Goal: Task Accomplishment & Management: Manage account settings

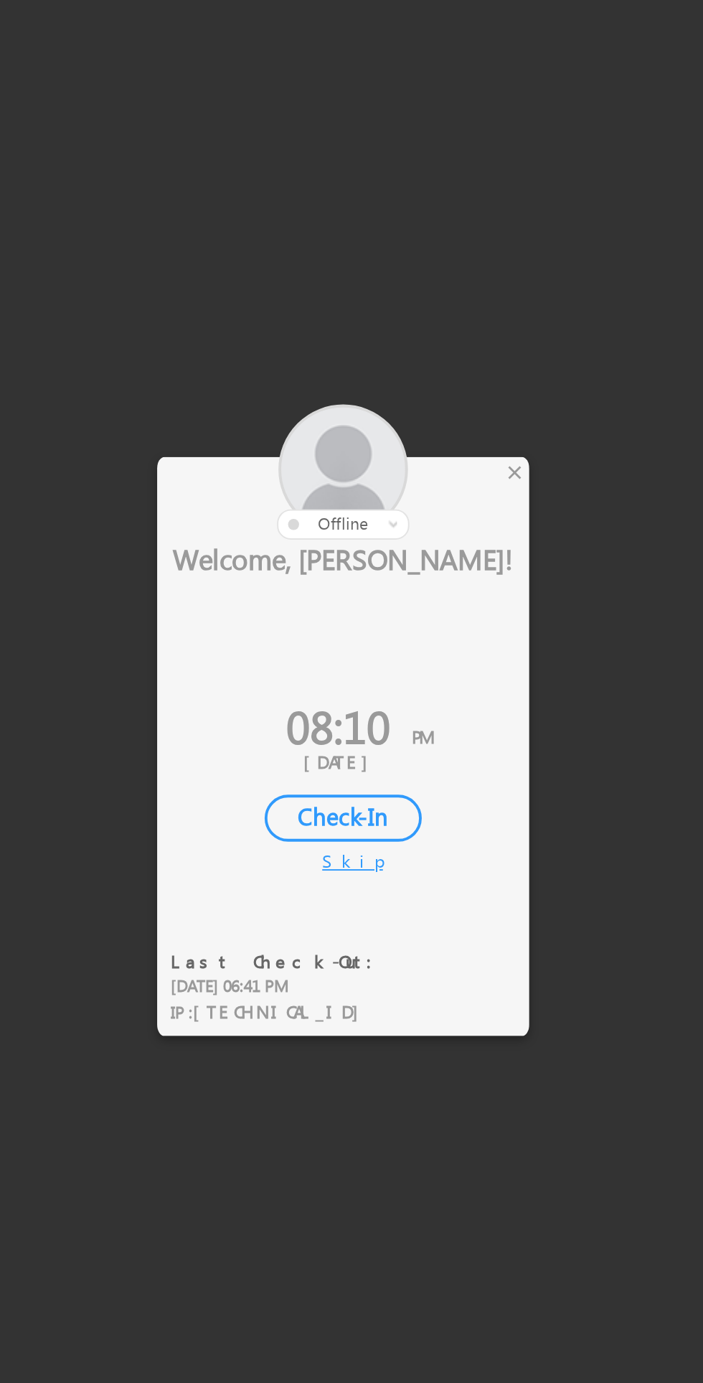
click at [424, 584] on div at bounding box center [351, 691] width 703 height 1383
click at [423, 584] on div at bounding box center [351, 691] width 703 height 1383
click at [416, 591] on div "×" at bounding box center [414, 589] width 15 height 16
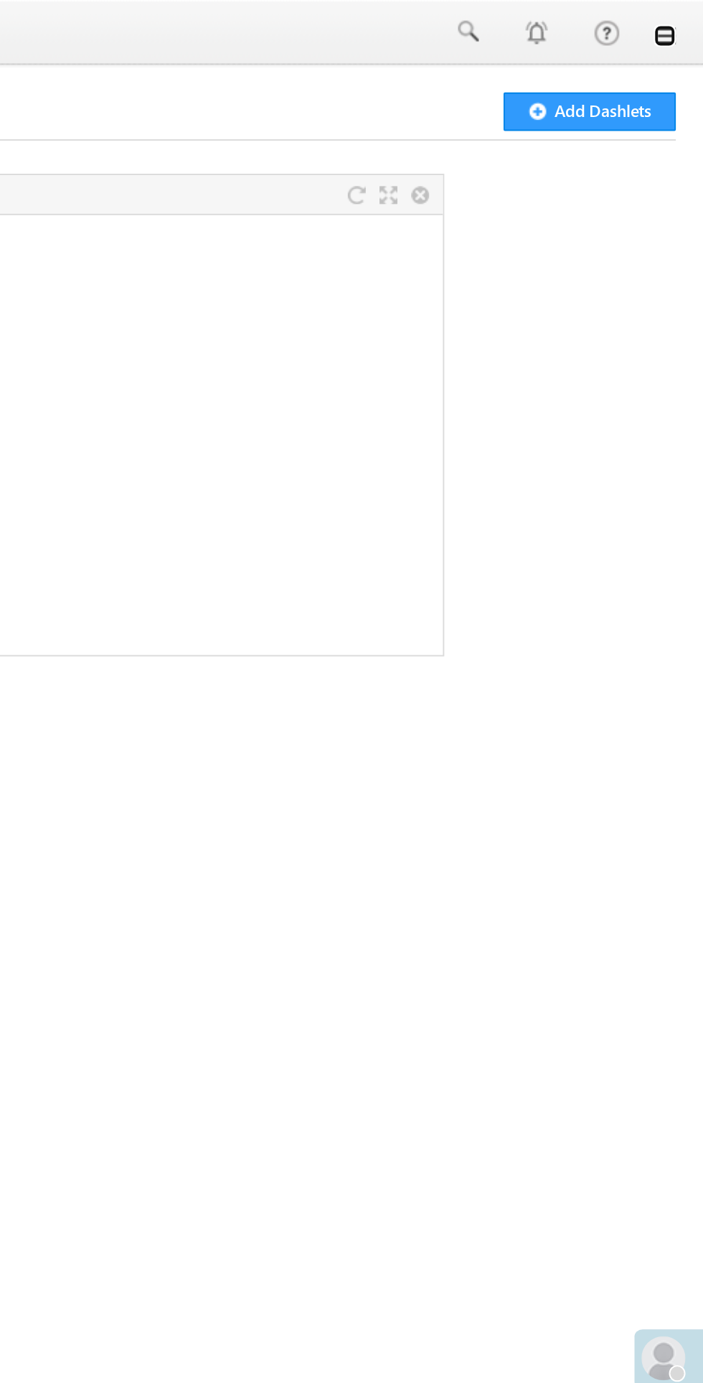
click at [685, 19] on link at bounding box center [683, 18] width 11 height 11
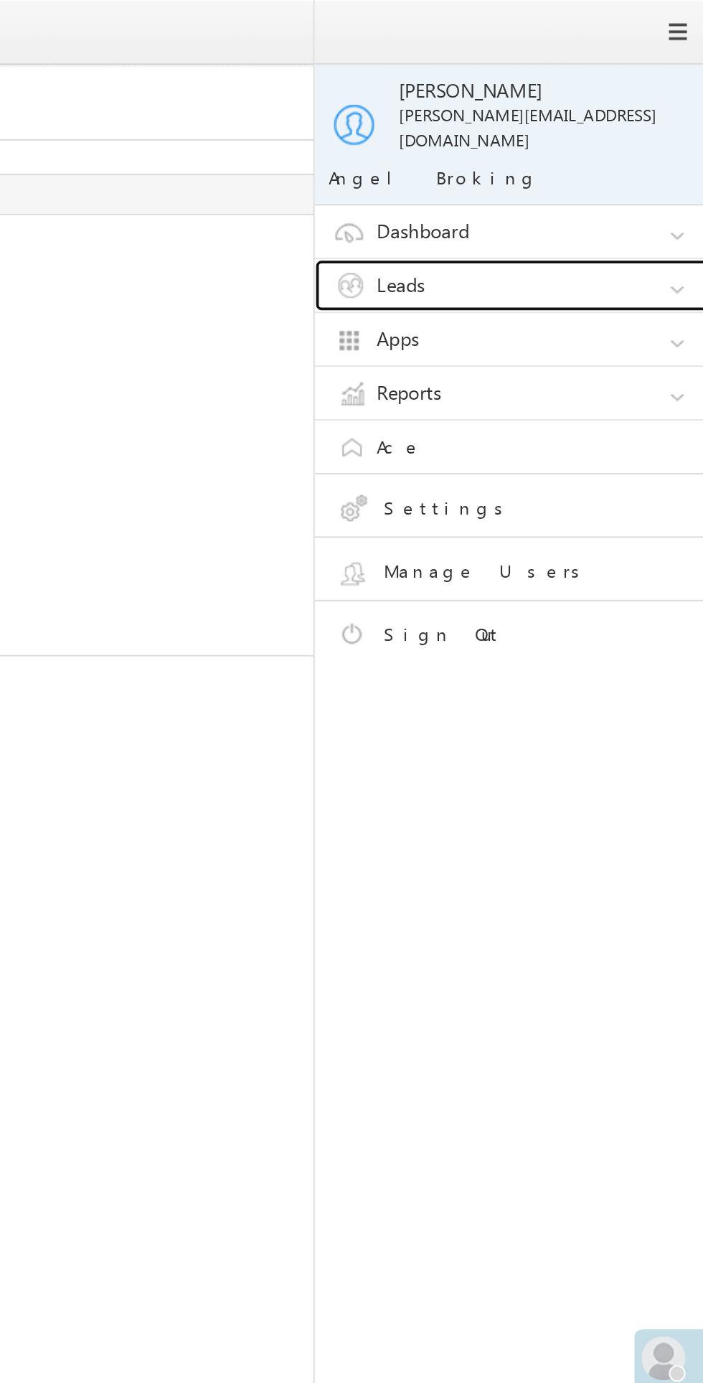
click at [604, 135] on link "Leads" at bounding box center [608, 148] width 215 height 27
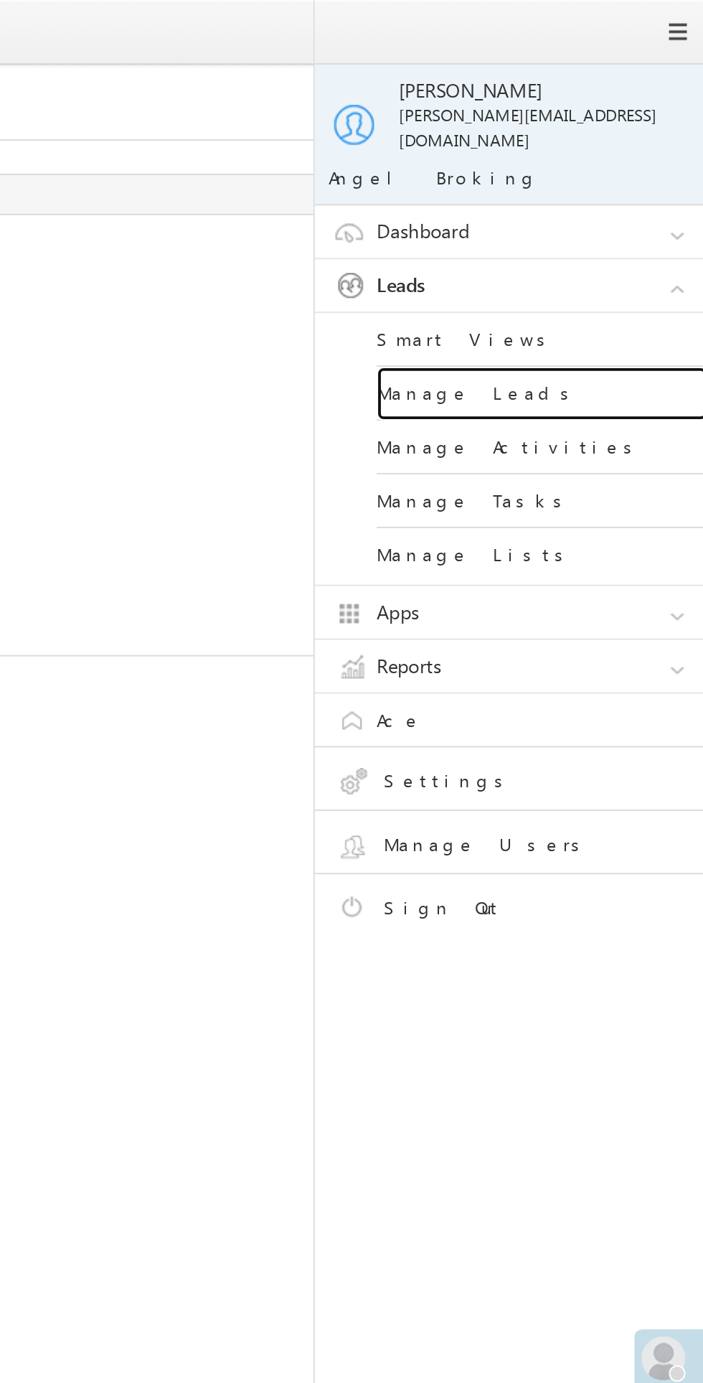
click at [595, 191] on link "Manage Leads" at bounding box center [619, 205] width 172 height 28
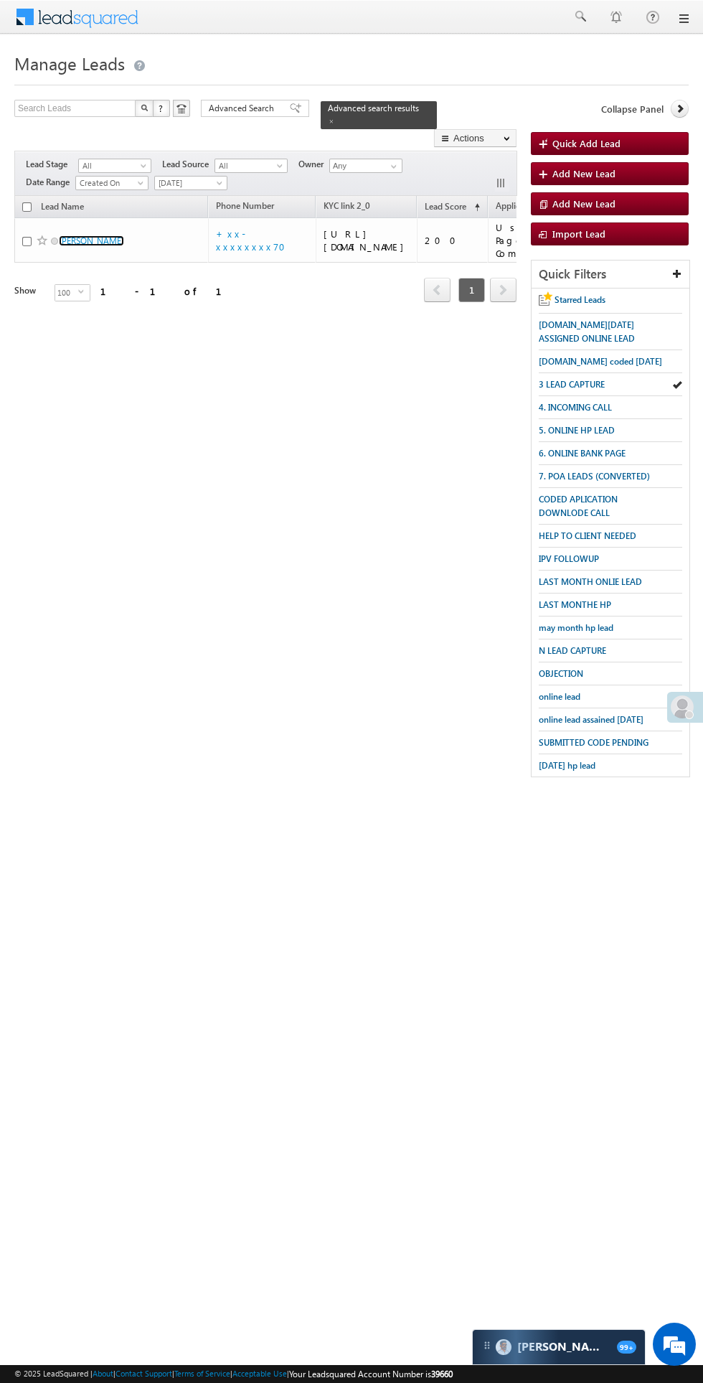
click at [95, 235] on link "[PERSON_NAME]" at bounding box center [91, 240] width 65 height 11
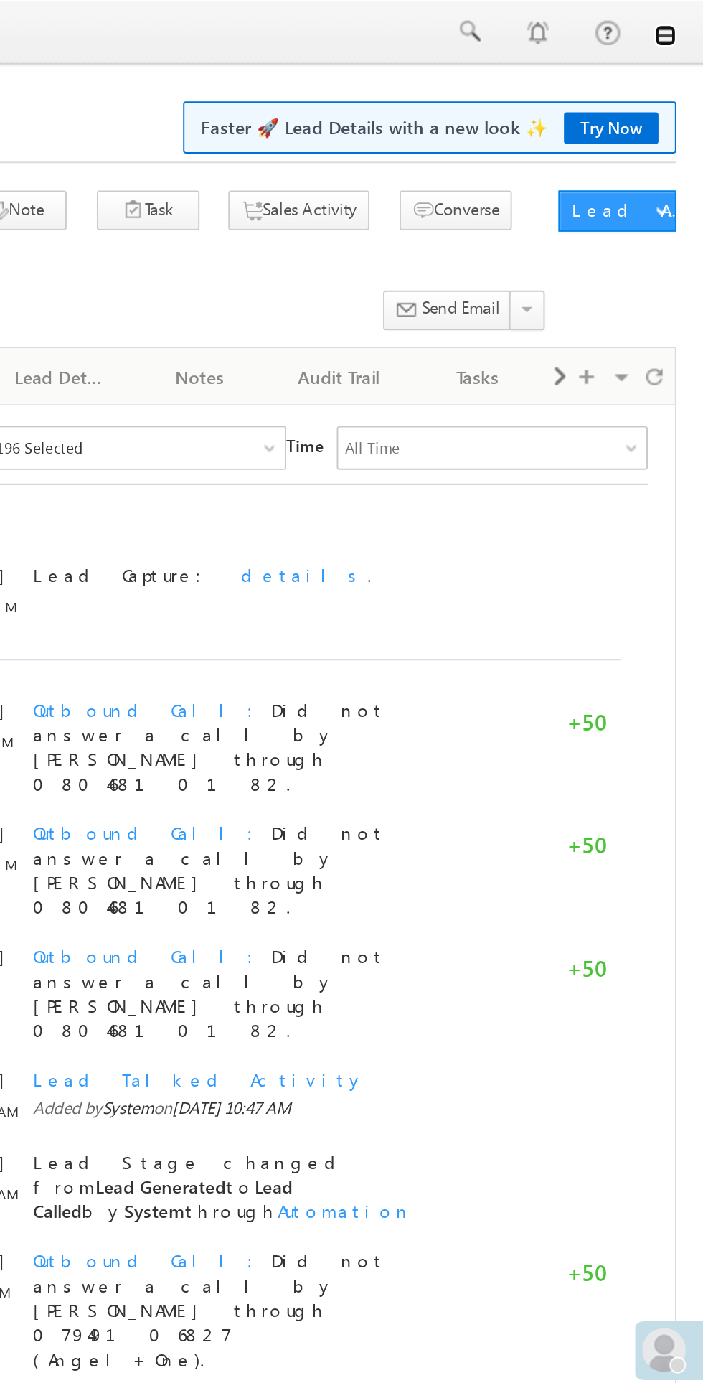
click at [686, 21] on link at bounding box center [683, 18] width 11 height 11
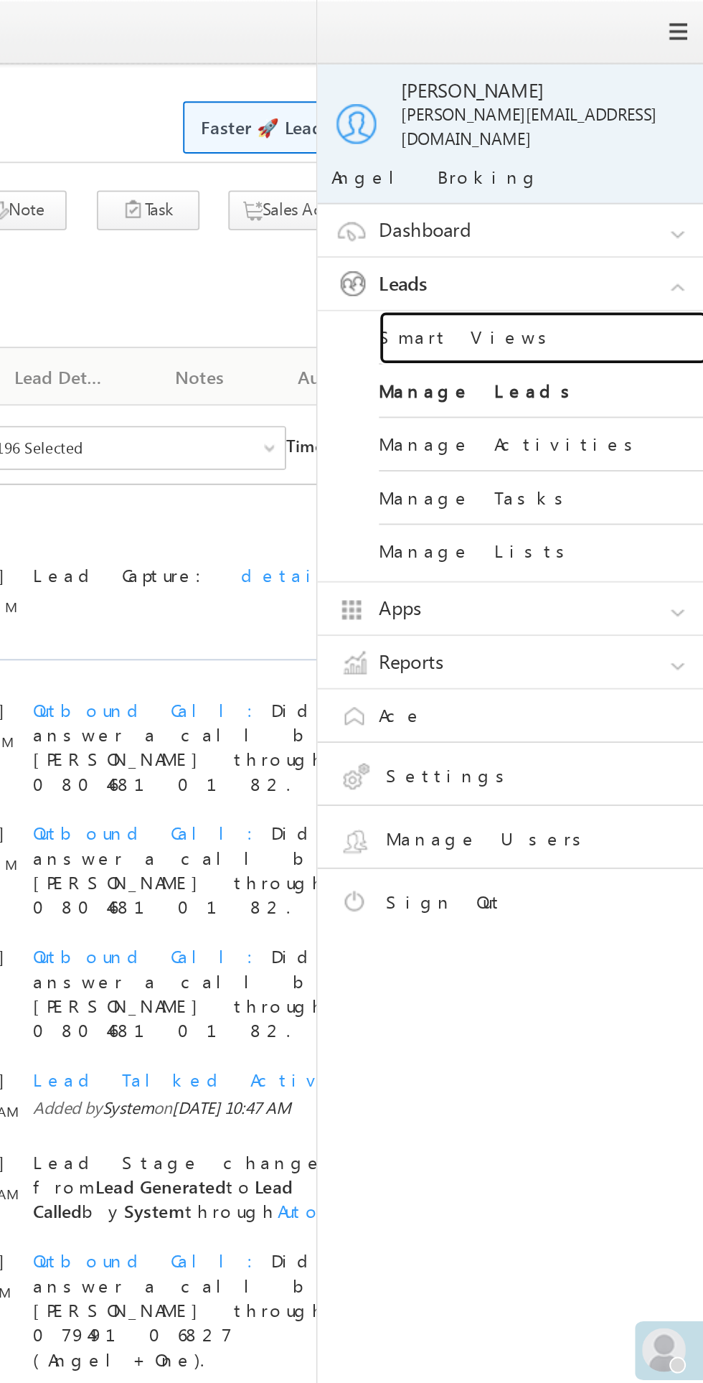
click at [581, 163] on link "Smart Views" at bounding box center [619, 177] width 172 height 28
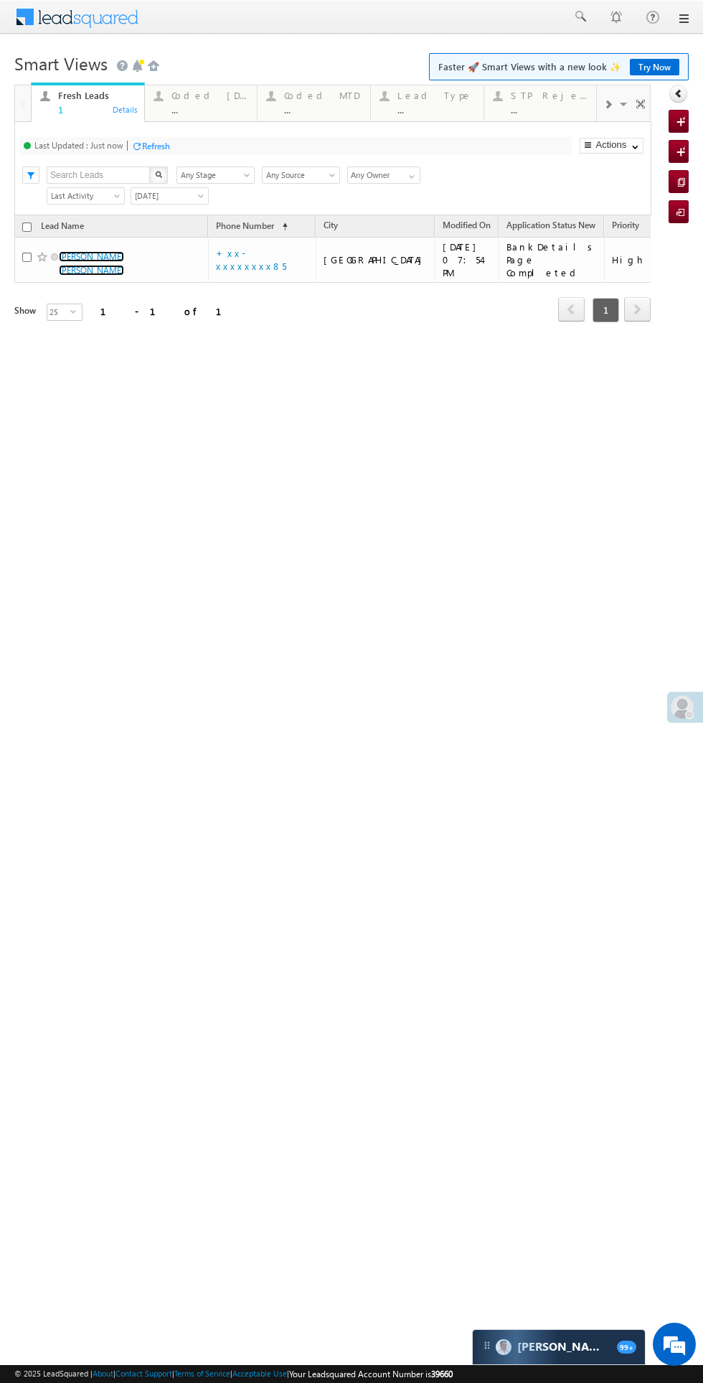
click at [116, 254] on link "Tahmina Hasanat wadkar" at bounding box center [91, 263] width 65 height 24
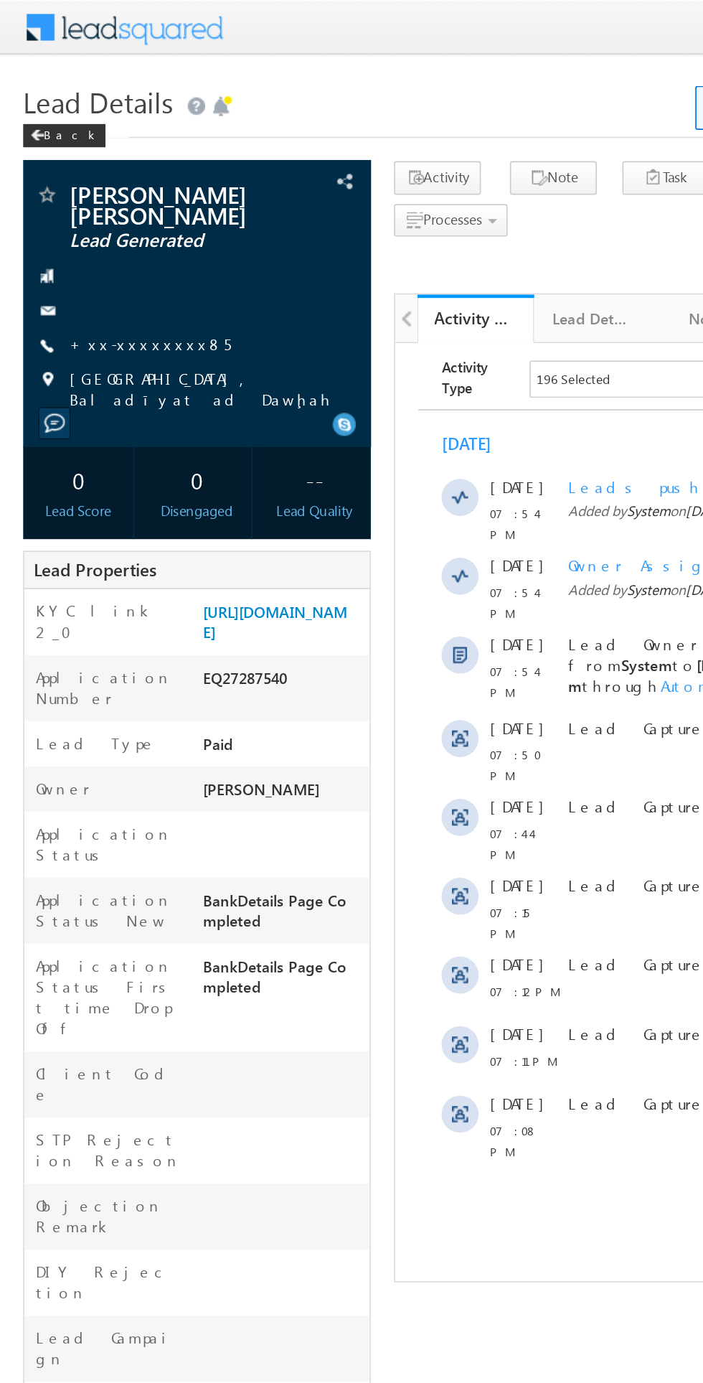
click at [97, 213] on link "+xx-xxxxxxxx85" at bounding box center [93, 213] width 100 height 12
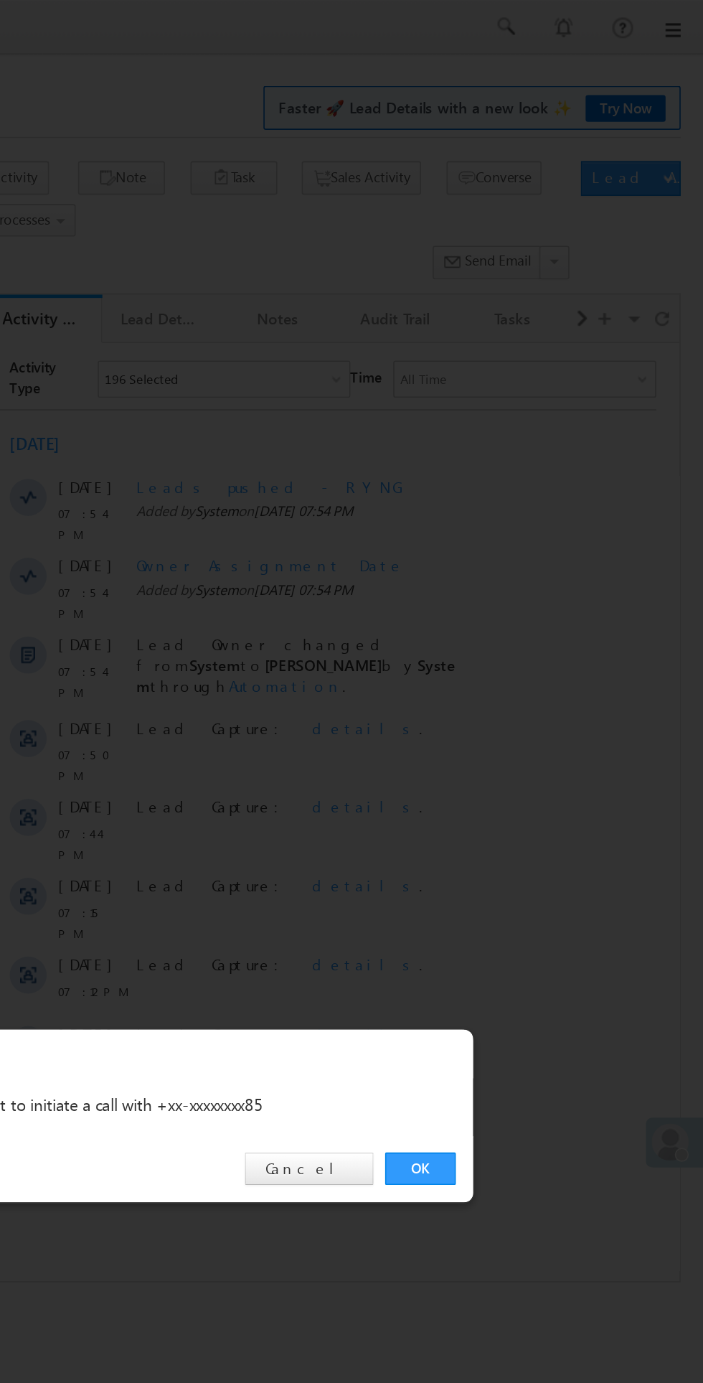
click at [526, 723] on link "OK" at bounding box center [528, 723] width 44 height 20
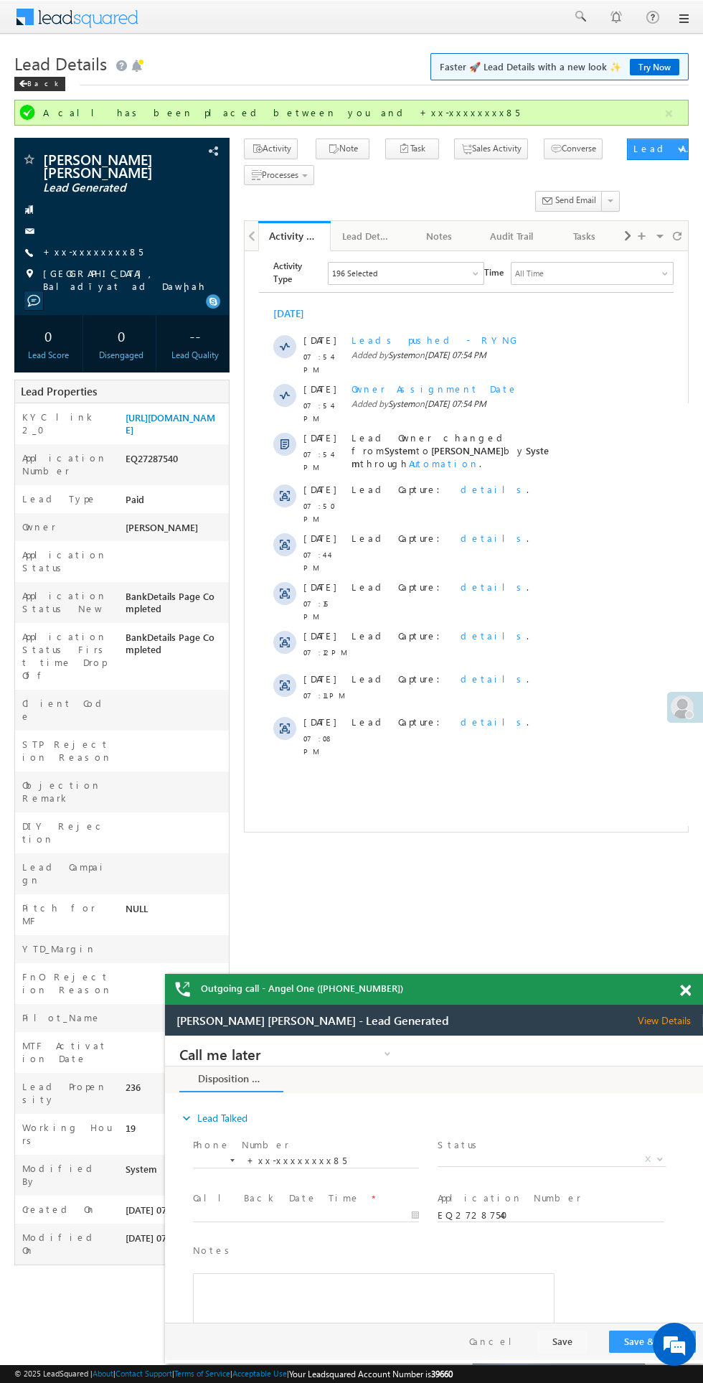
click at [560, 1155] on span "X" at bounding box center [552, 1160] width 228 height 14
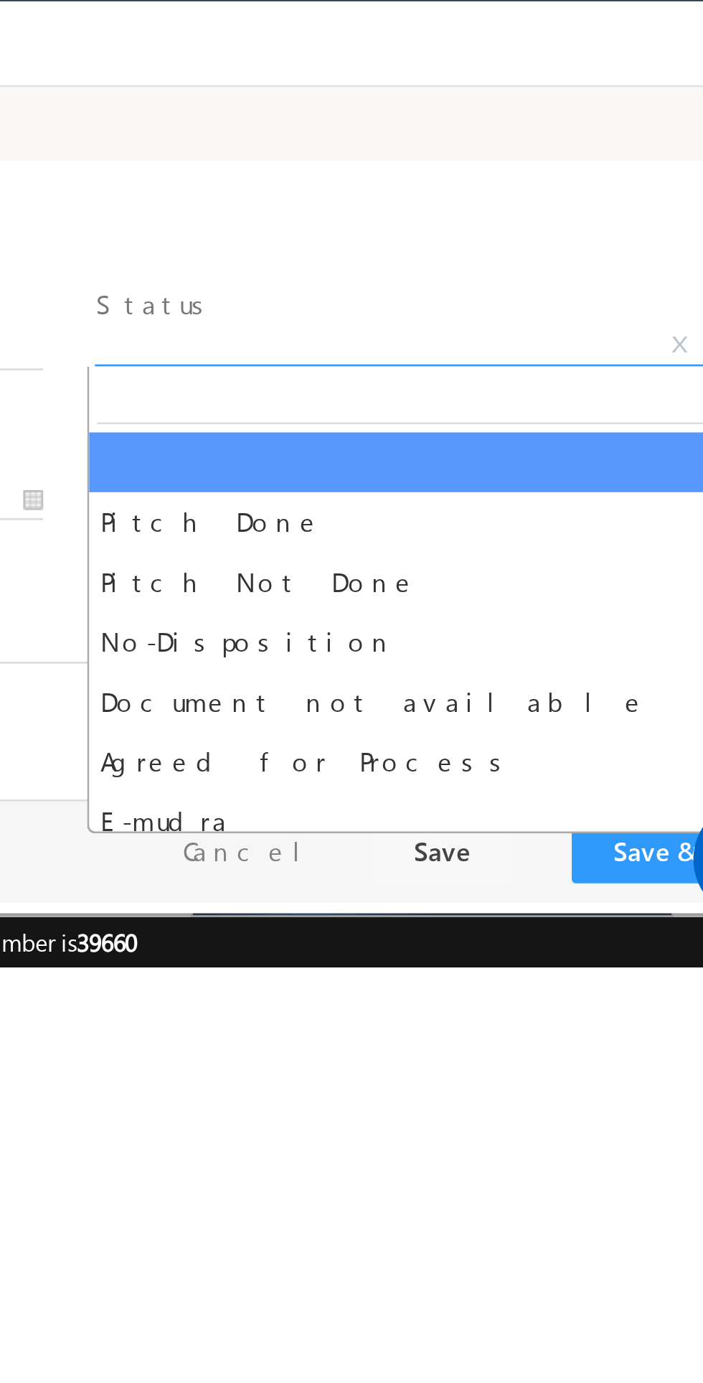
select select "Pitch Not Done"
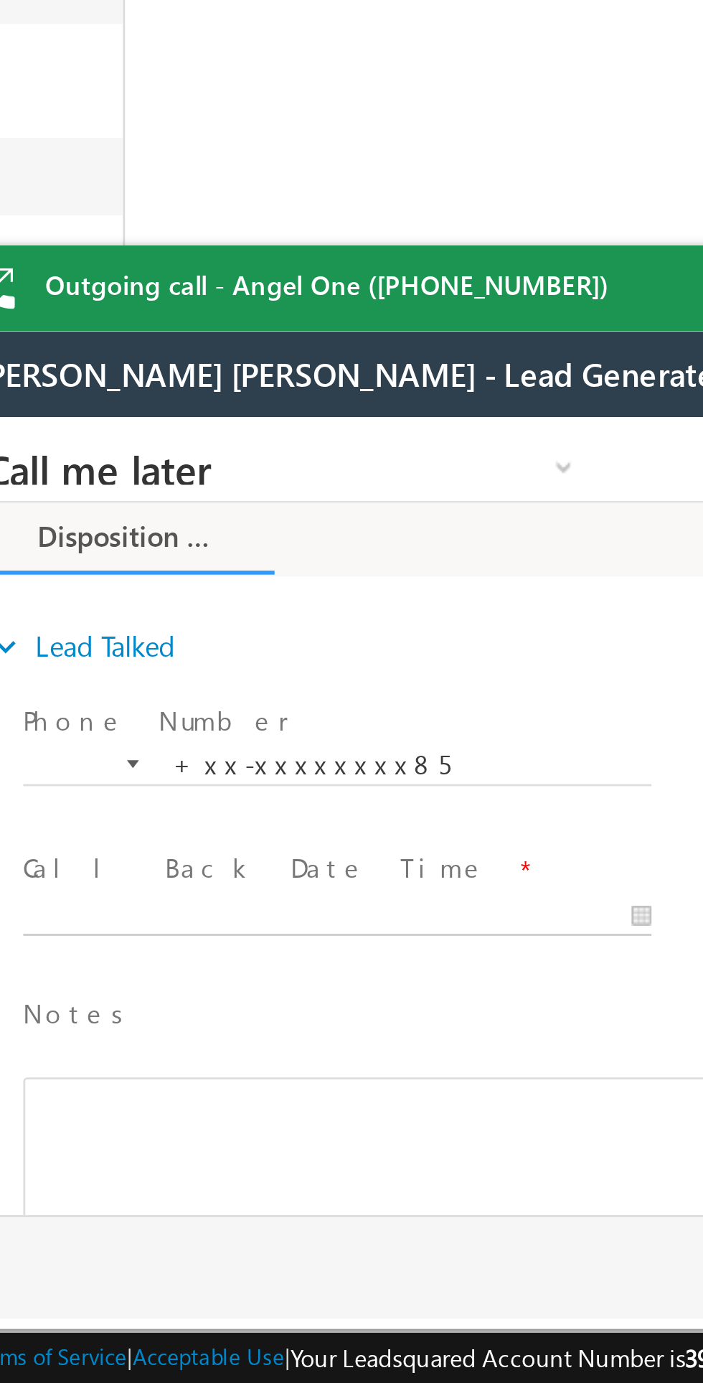
click at [70, 593] on body "Call me later Cross Sell Customer Drop-off reasons Language Barrier Not Interes…" at bounding box center [215, 560] width 538 height 287
type input "08/16/25 8:16 PM"
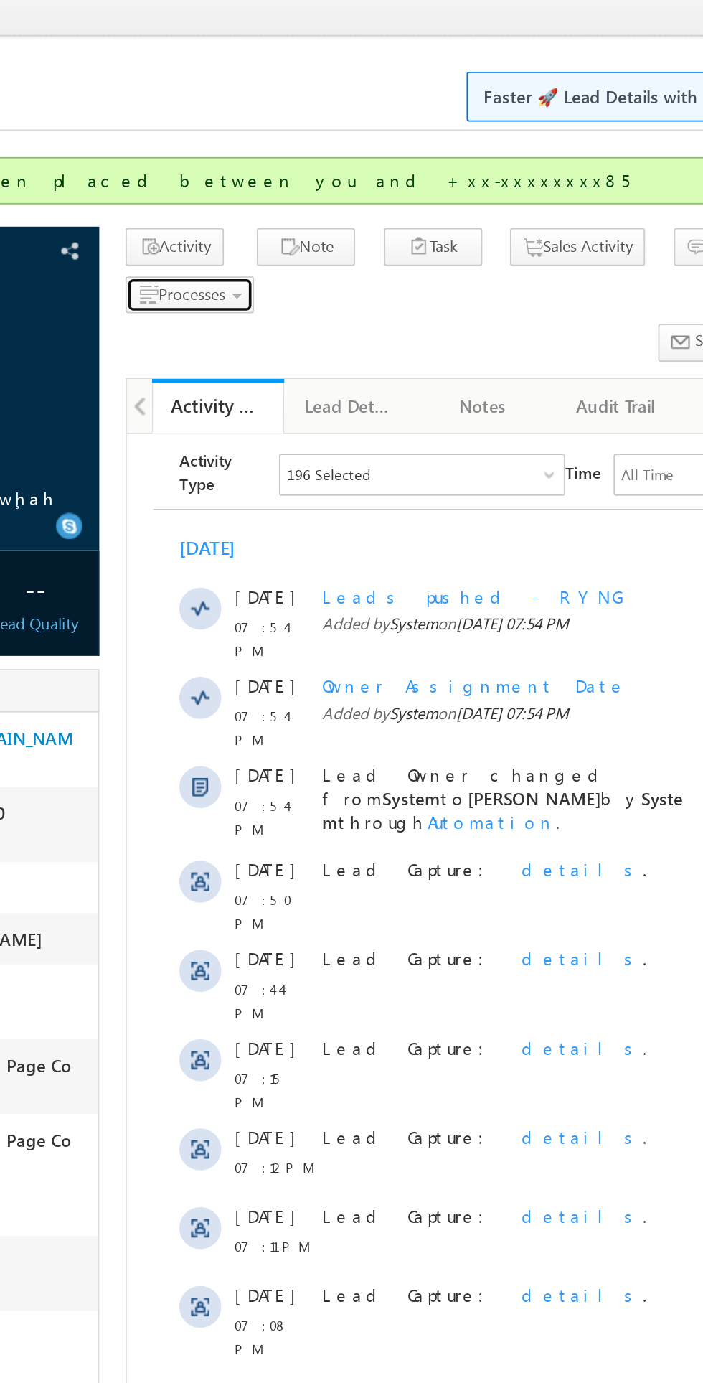
click at [307, 177] on span "button" at bounding box center [305, 175] width 6 height 3
click at [0, 0] on span "Not Eligible" at bounding box center [0, 0] width 0 height 0
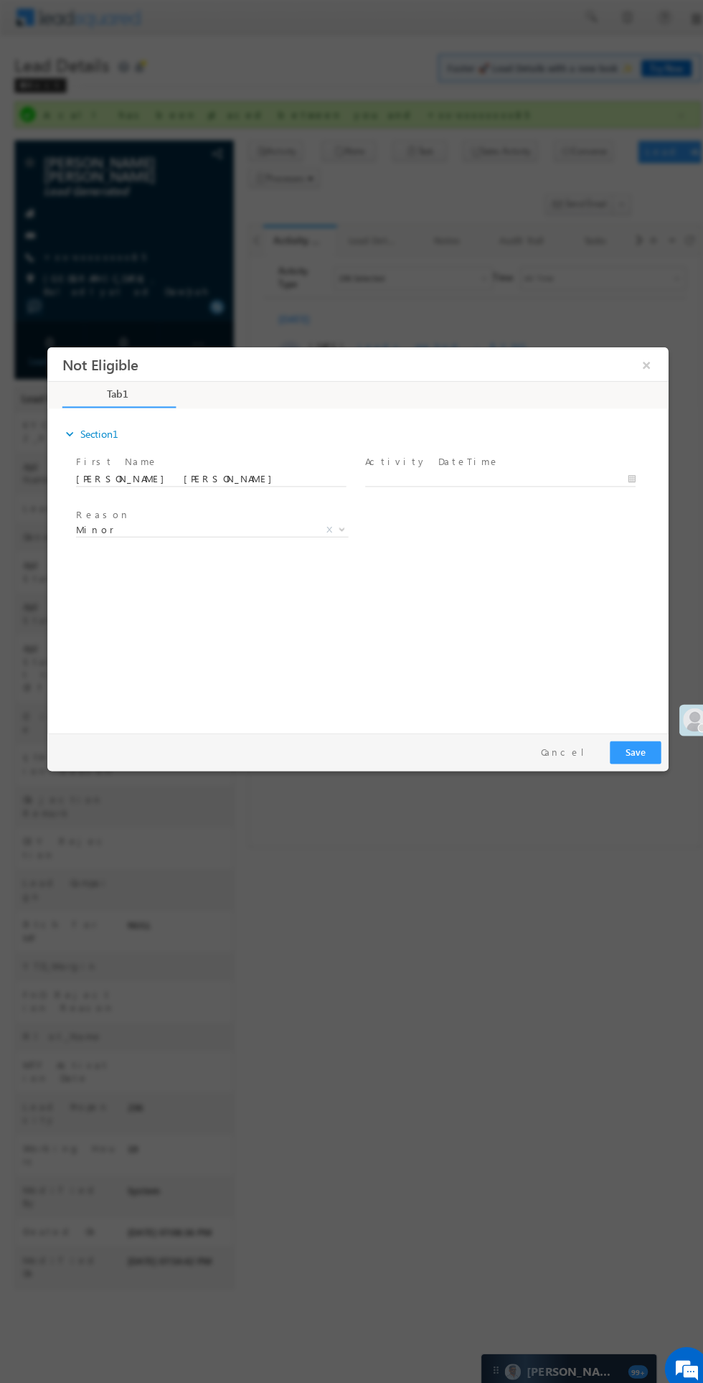
click at [210, 525] on span "Minor" at bounding box center [191, 525] width 233 height 13
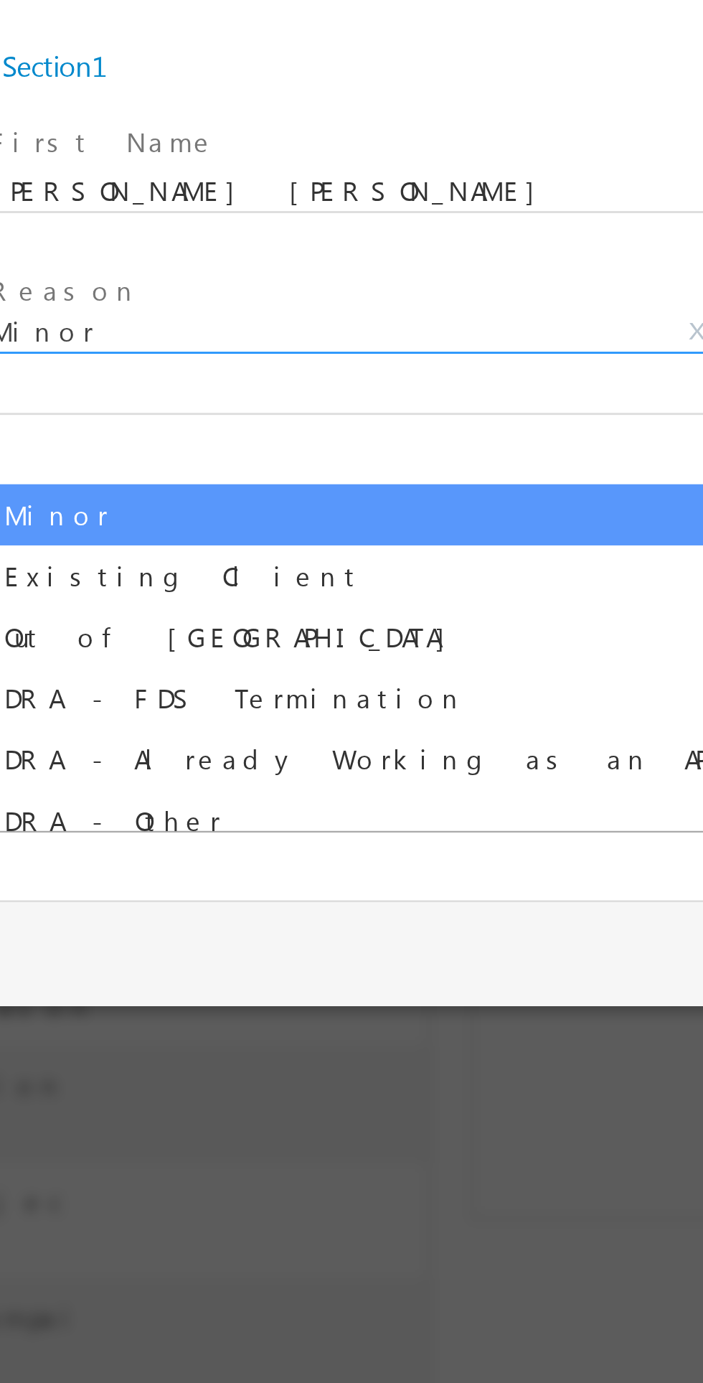
select select "Out of India"
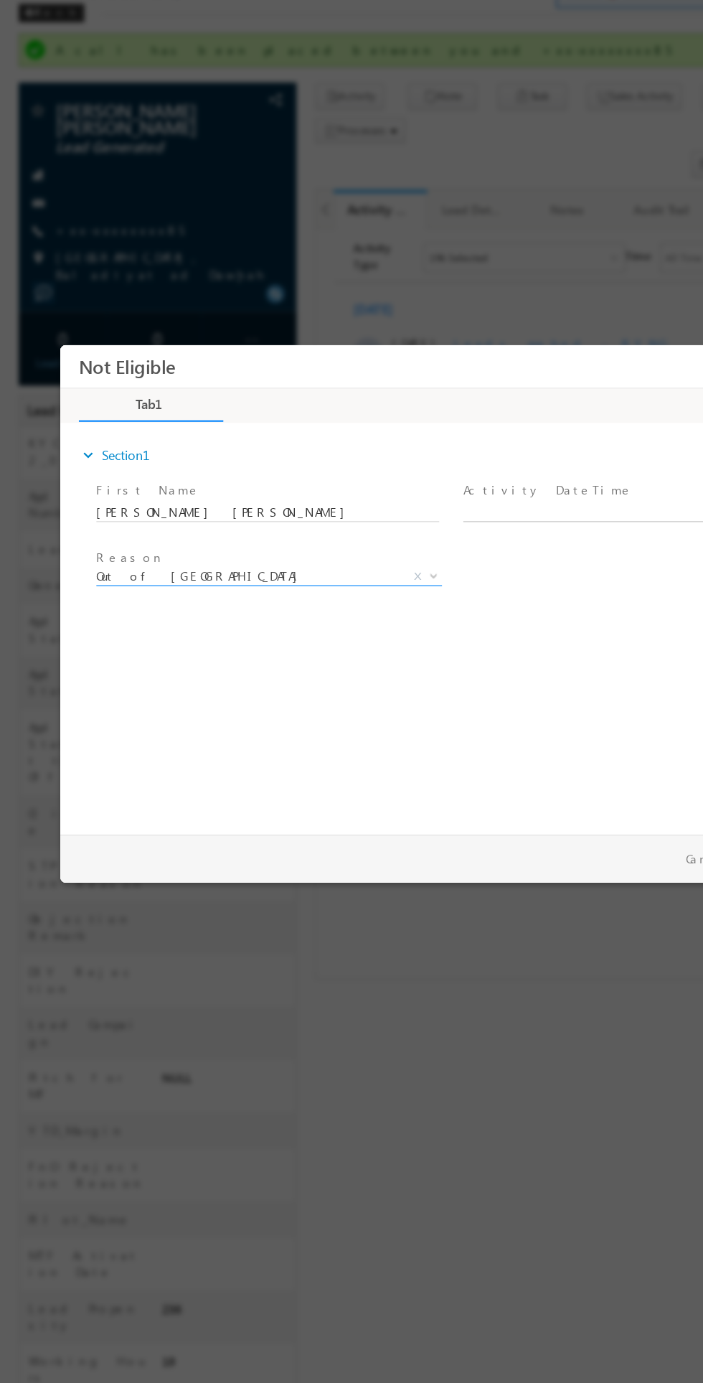
click at [479, 472] on body "Not Eligible ×" at bounding box center [365, 531] width 610 height 373
type input "08/16/25 8:17 PM"
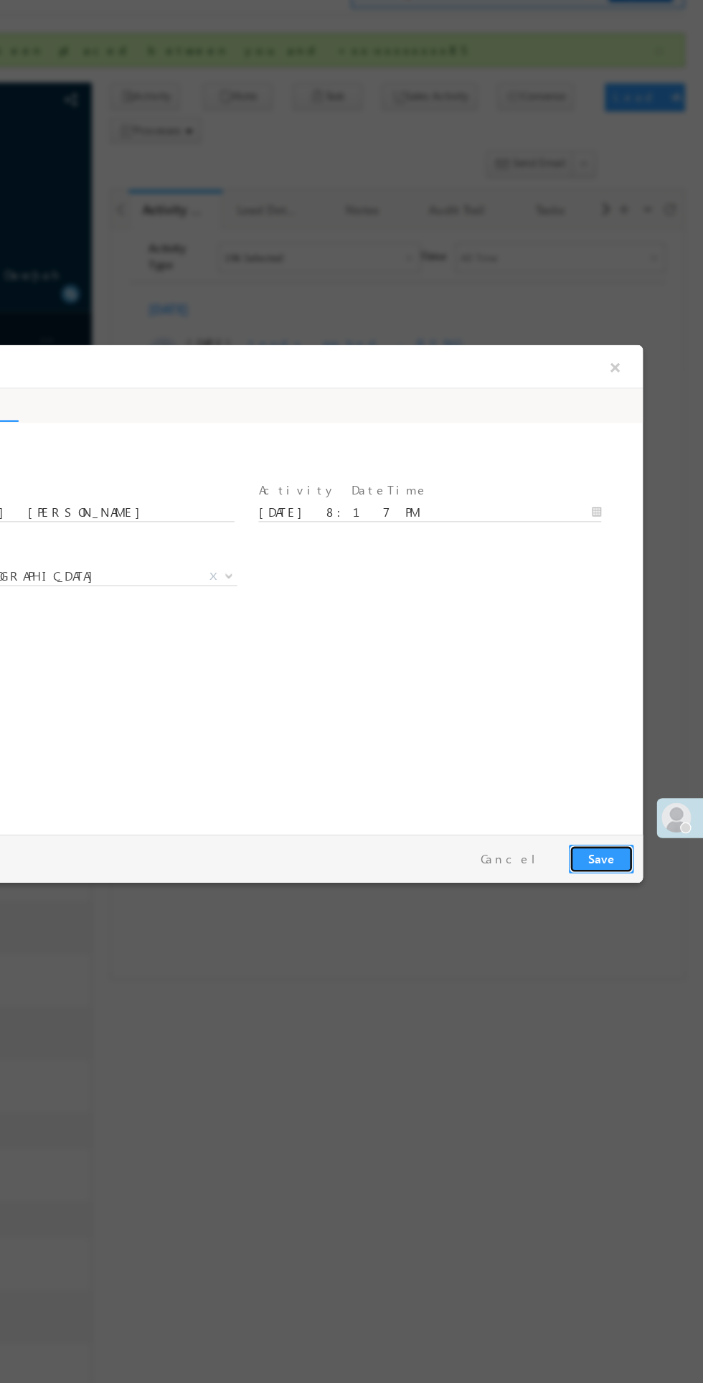
click at [439, 746] on button "Save" at bounding box center [433, 742] width 50 height 22
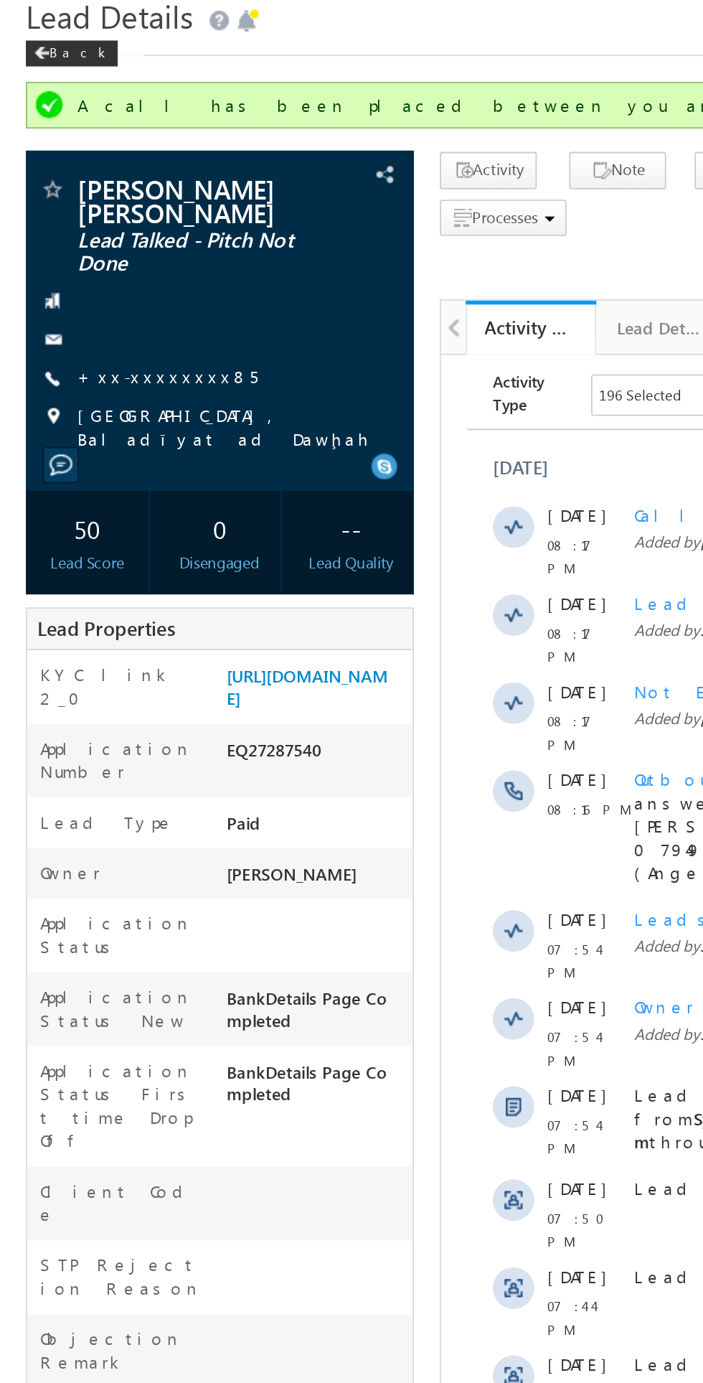
click at [98, 266] on link "+xx-xxxxxxxx85" at bounding box center [93, 263] width 100 height 12
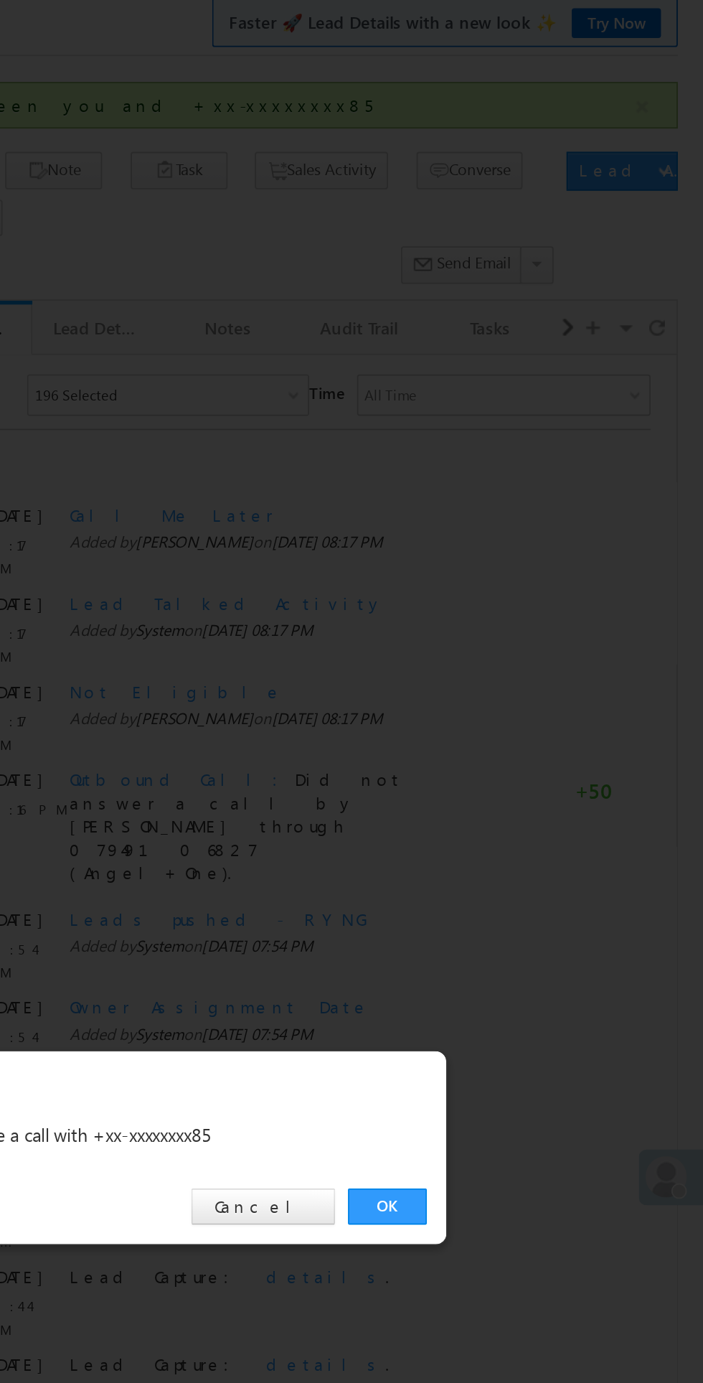
click at [532, 721] on link "OK" at bounding box center [528, 723] width 44 height 20
